Goal: Information Seeking & Learning: Learn about a topic

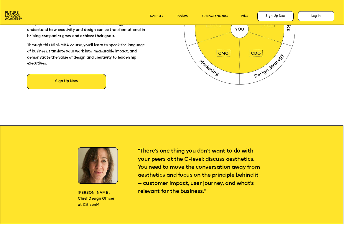
scroll to position [115, 0]
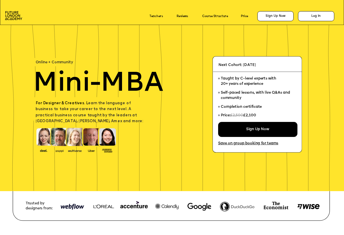
scroll to position [115, 0]
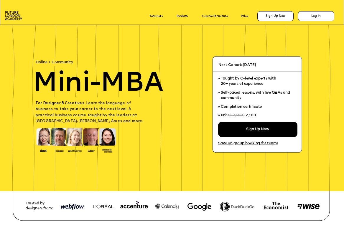
scroll to position [115, 0]
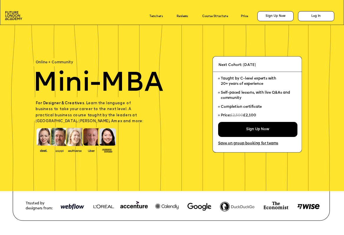
scroll to position [115, 0]
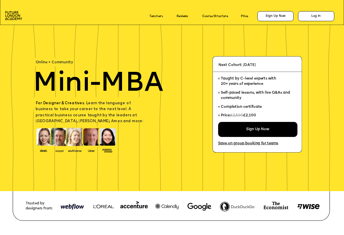
scroll to position [115, 0]
